Goal: Information Seeking & Learning: Learn about a topic

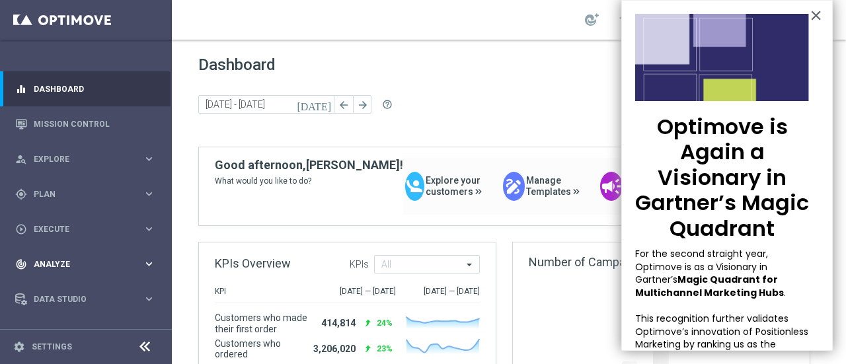
click at [55, 259] on div "track_changes Analyze" at bounding box center [79, 265] width 128 height 12
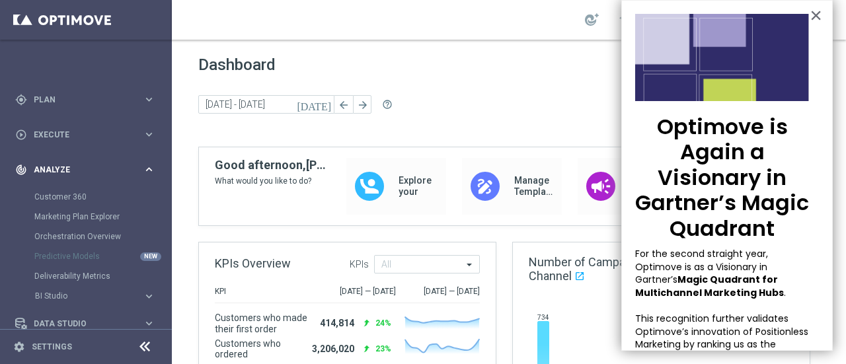
scroll to position [95, 0]
click at [48, 299] on button "BI Studio keyboard_arrow_right" at bounding box center [95, 295] width 122 height 11
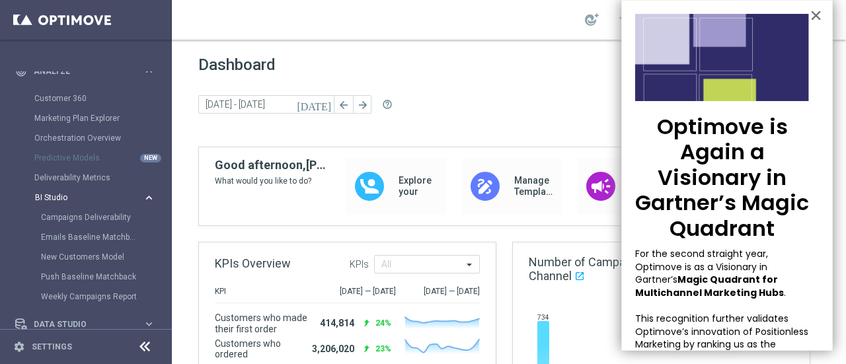
scroll to position [194, 0]
click at [810, 19] on button "×" at bounding box center [816, 15] width 13 height 21
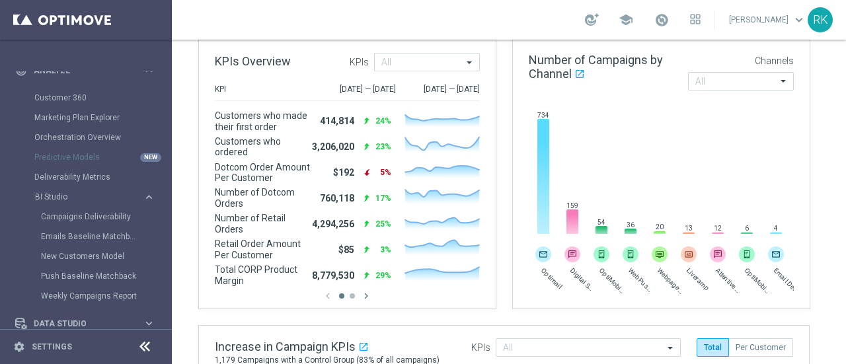
scroll to position [0, 0]
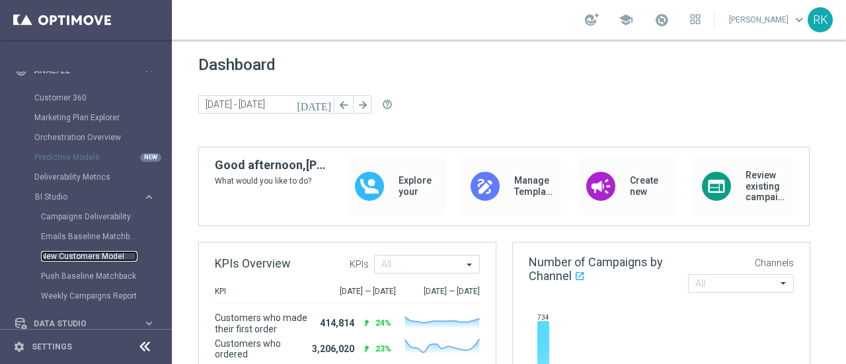
click at [86, 255] on link "New Customers Model" at bounding box center [89, 256] width 97 height 11
